Goal: Transaction & Acquisition: Subscribe to service/newsletter

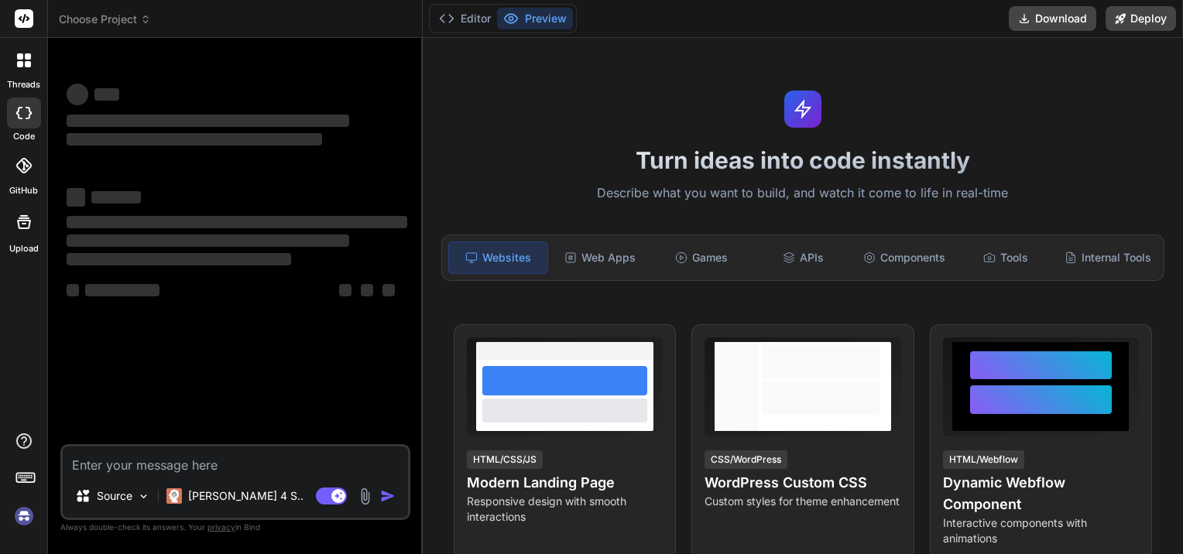
type textarea "x"
click at [27, 520] on img at bounding box center [24, 516] width 26 height 26
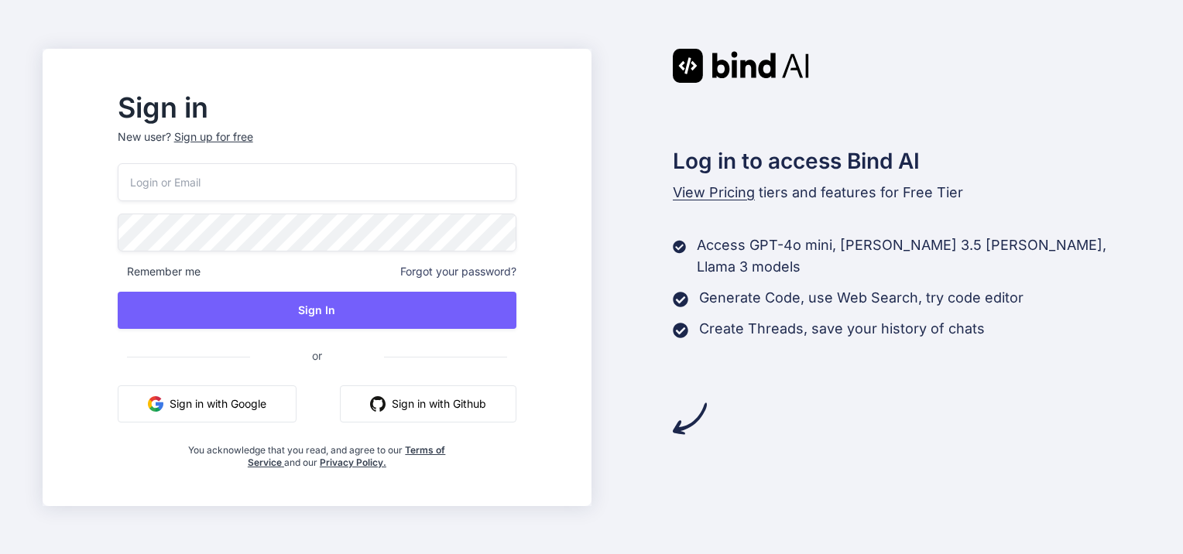
click at [265, 399] on button "Sign in with Google" at bounding box center [207, 404] width 179 height 37
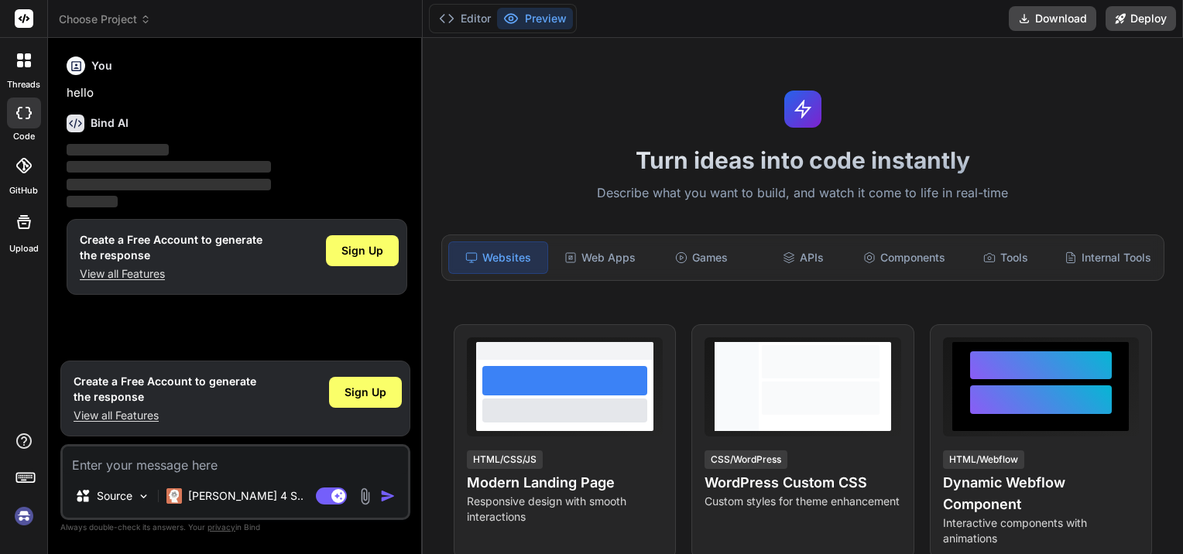
type textarea "x"
click at [370, 389] on span "Sign Up" at bounding box center [366, 392] width 42 height 15
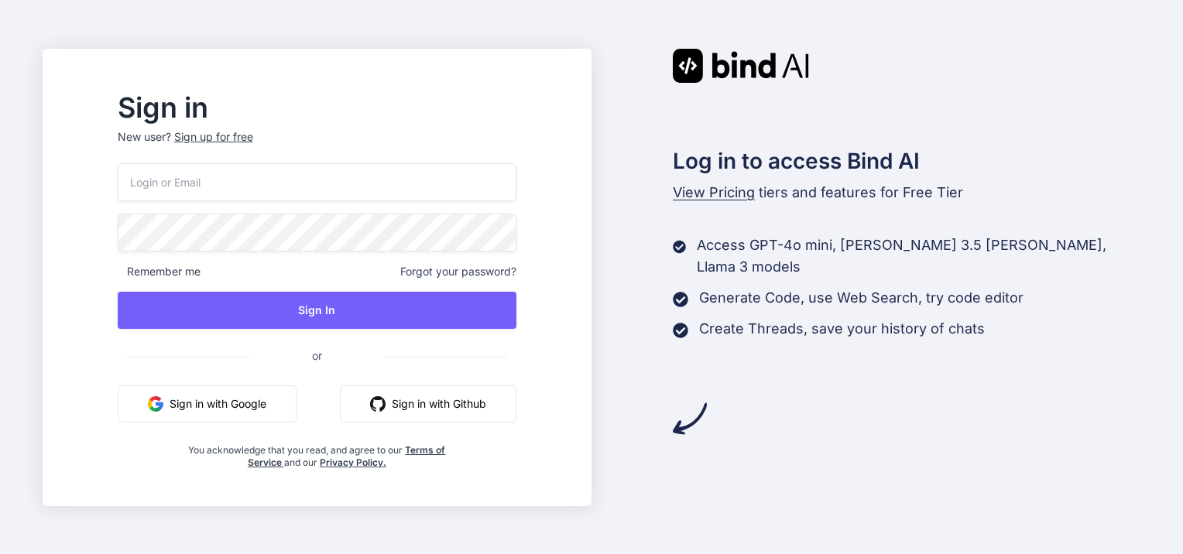
click at [247, 135] on div "Sign up for free" at bounding box center [213, 136] width 79 height 15
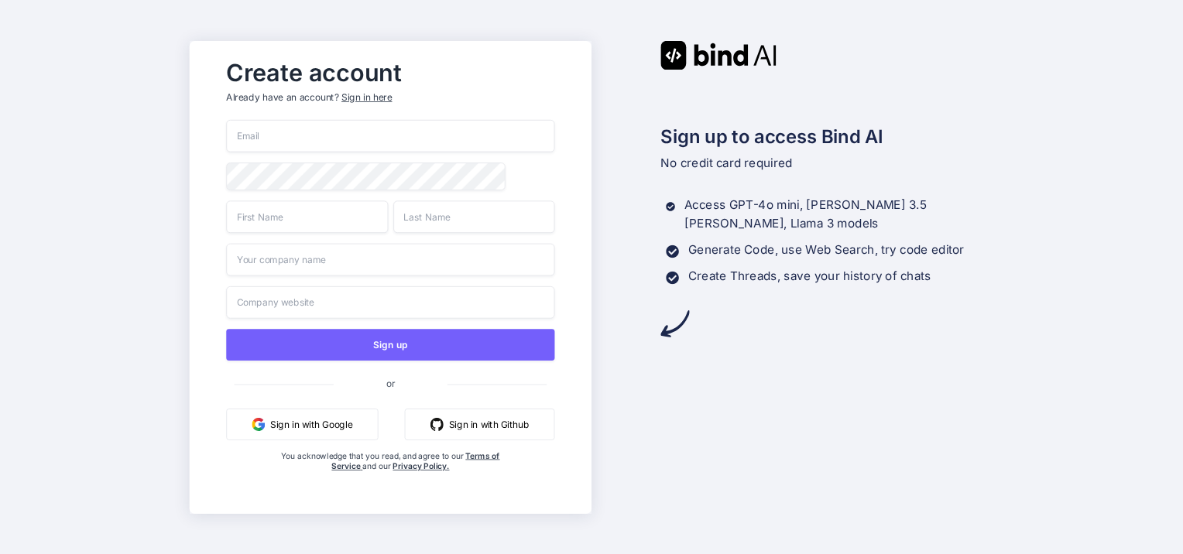
click at [270, 132] on input "email" at bounding box center [390, 136] width 328 height 33
type input "promotetrr@gmail.com"
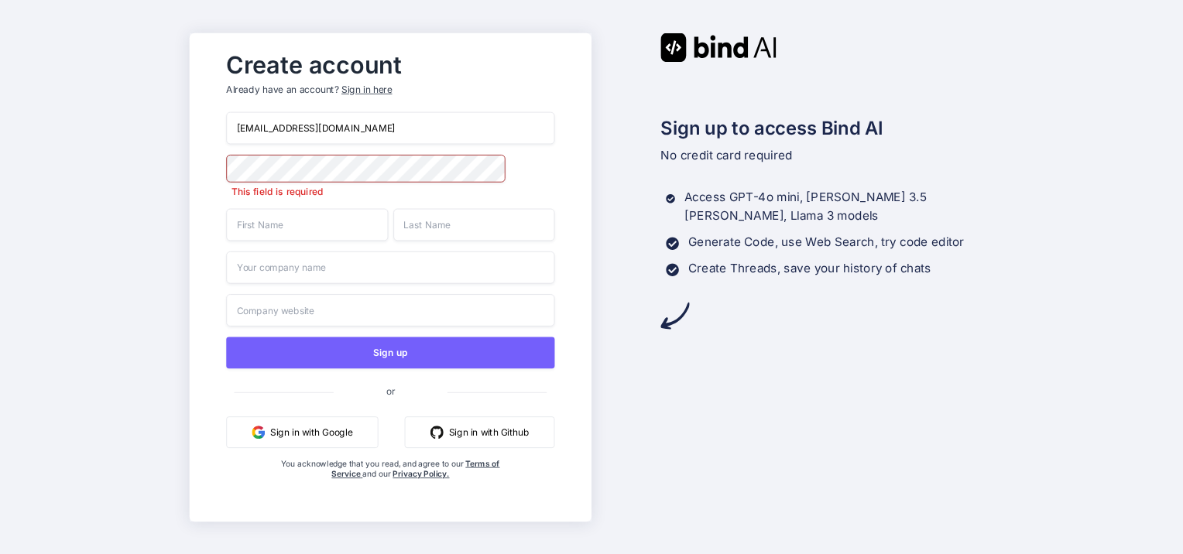
click at [312, 235] on div "promotetrr@gmail.com This field is required Sign up or Sign in with Google Sign…" at bounding box center [390, 310] width 328 height 399
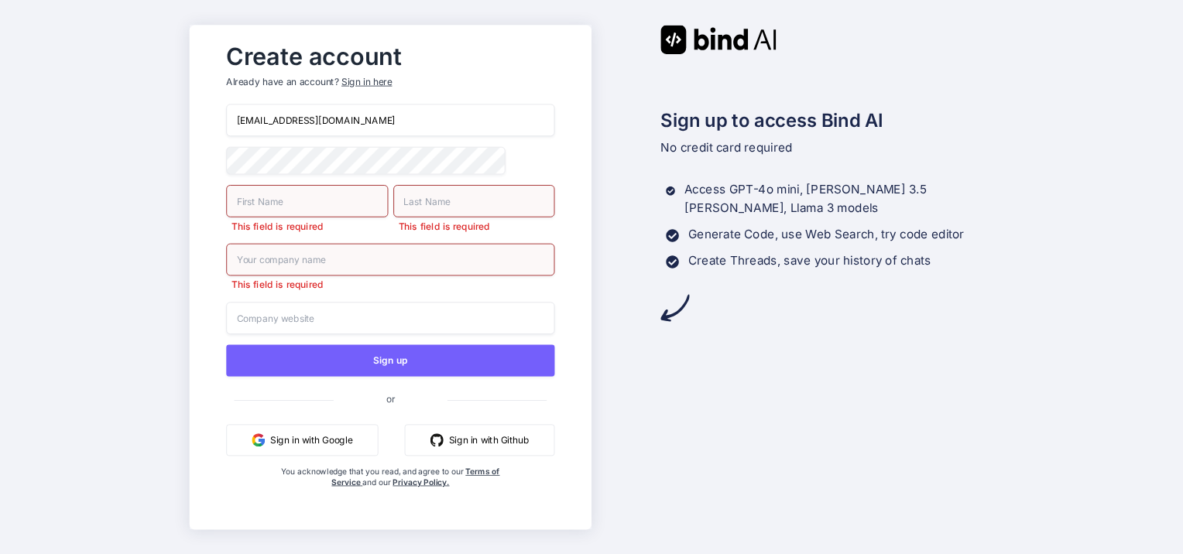
click at [279, 211] on input "text" at bounding box center [307, 200] width 162 height 33
type input "Uork"
type input "Masalab"
click at [286, 267] on input "text" at bounding box center [390, 259] width 328 height 33
type input "t"
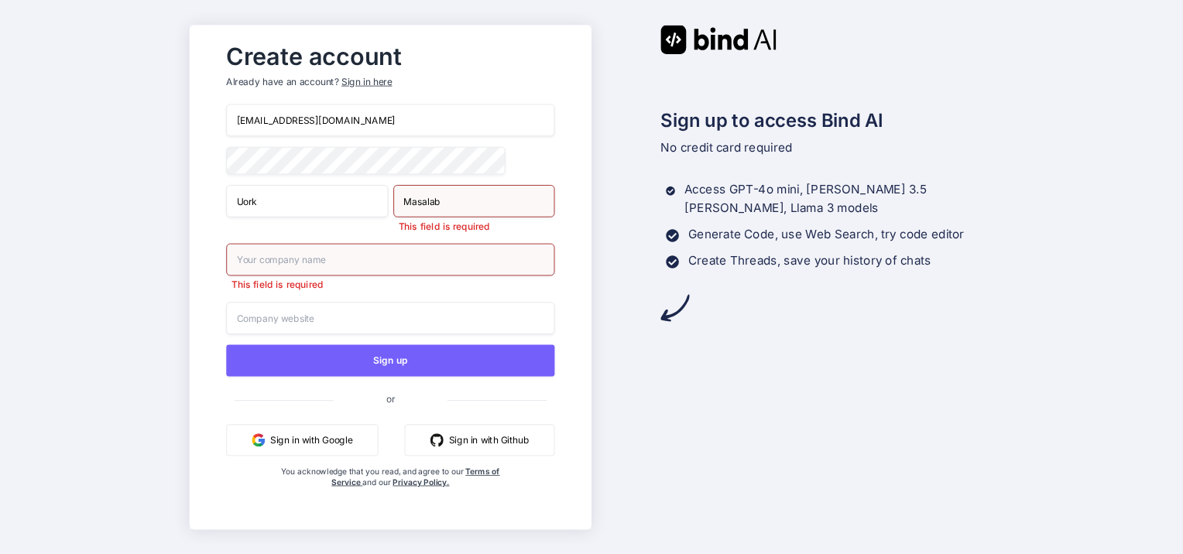
click at [221, 310] on div "Create account Already have an account? Sign in here promotetrr@gmail.com Uork …" at bounding box center [391, 277] width 360 height 483
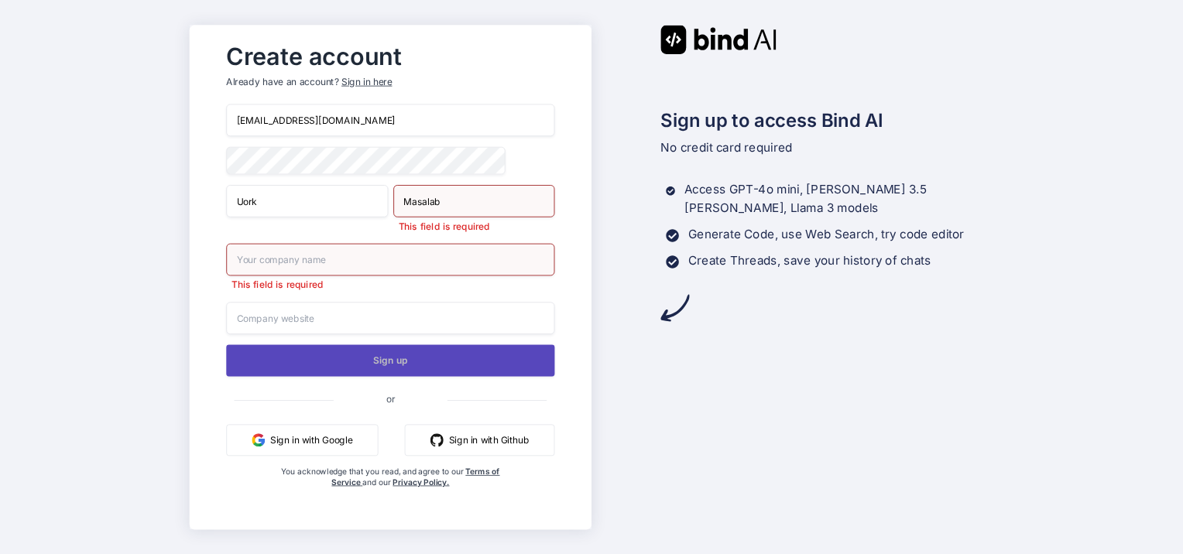
click at [362, 359] on button "Sign up" at bounding box center [390, 361] width 328 height 32
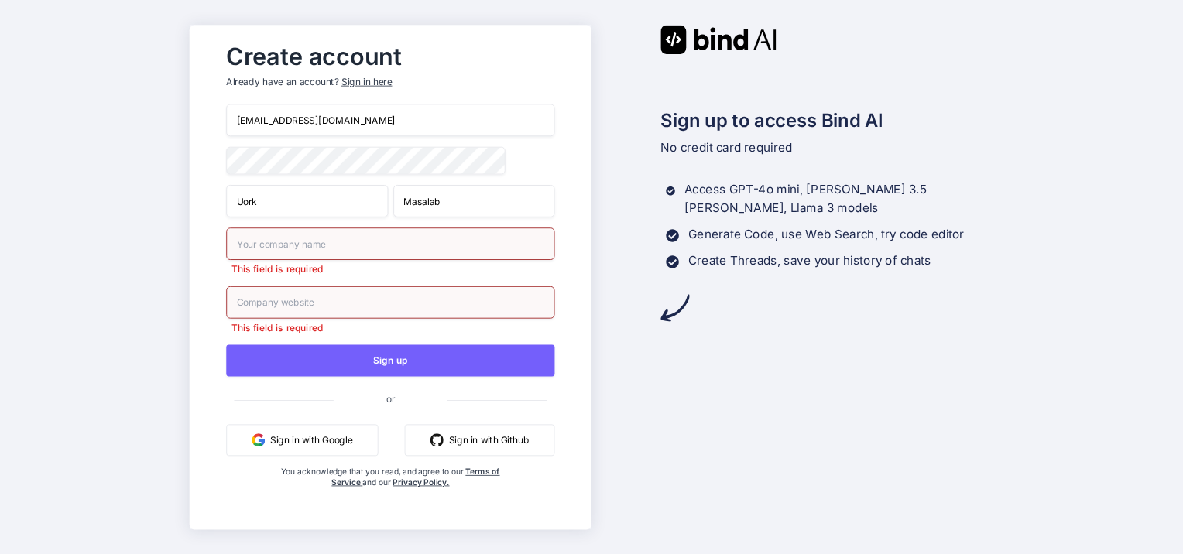
click at [297, 291] on input "text" at bounding box center [390, 302] width 328 height 33
click at [294, 440] on button "Sign in with Google" at bounding box center [302, 440] width 152 height 32
